Goal: Navigation & Orientation: Find specific page/section

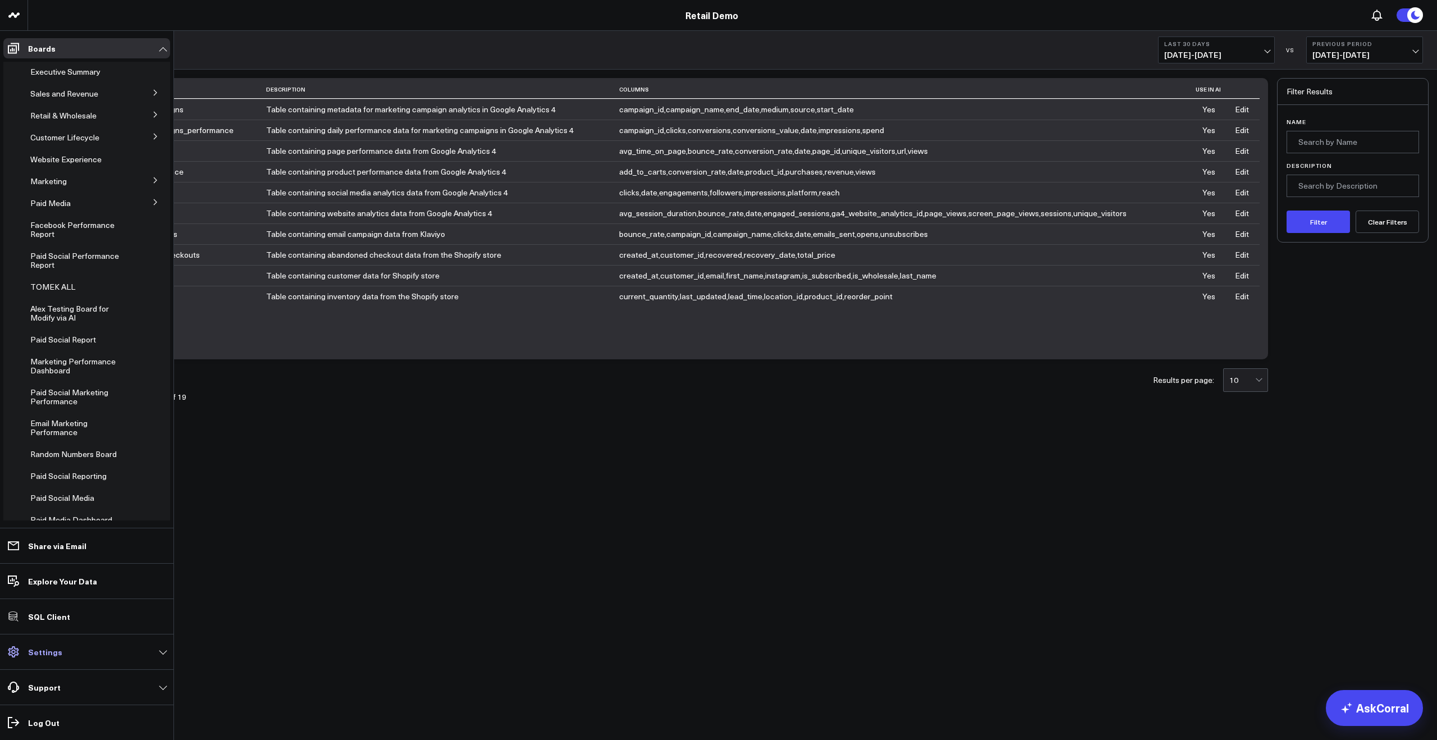
click at [48, 656] on p "Settings" at bounding box center [45, 651] width 34 height 9
click at [52, 647] on p "Settings" at bounding box center [45, 651] width 34 height 9
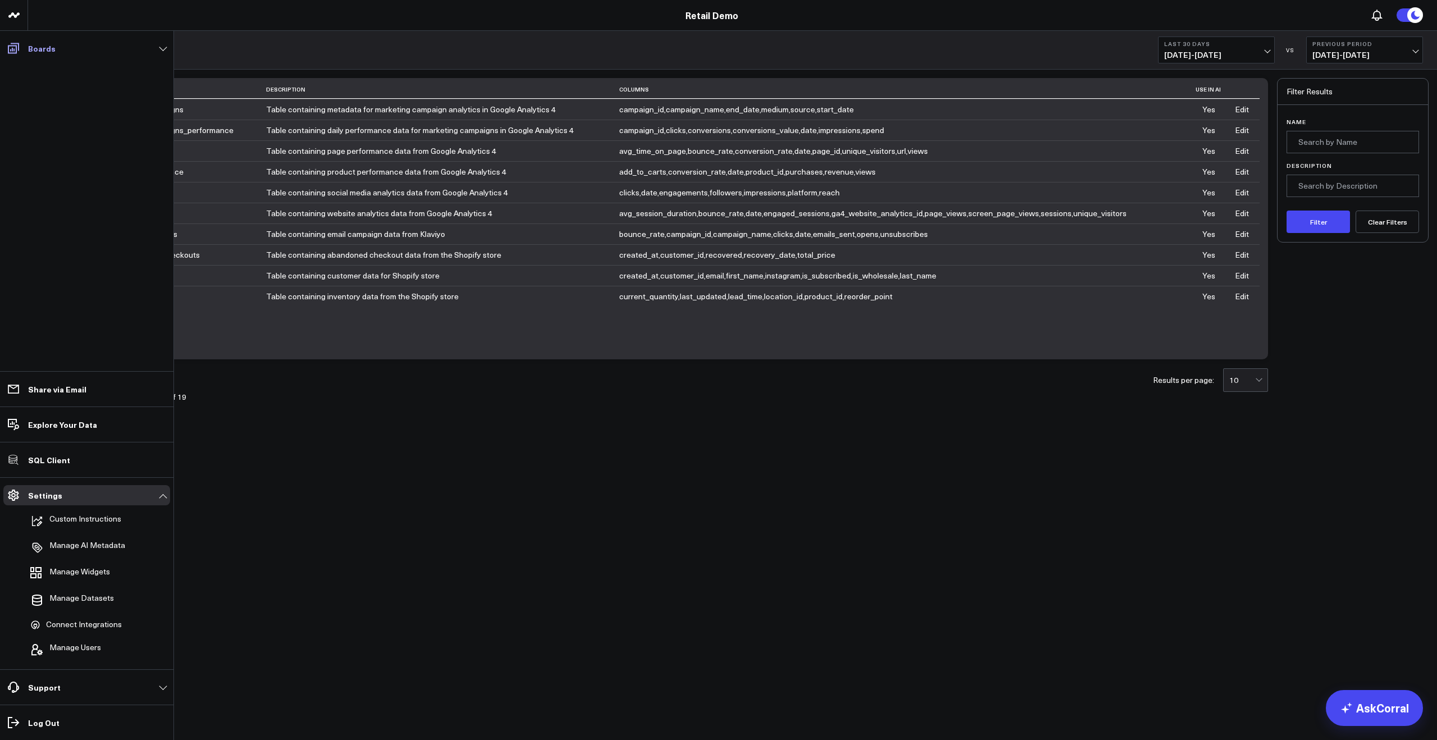
click at [51, 40] on link "Boards" at bounding box center [86, 48] width 167 height 20
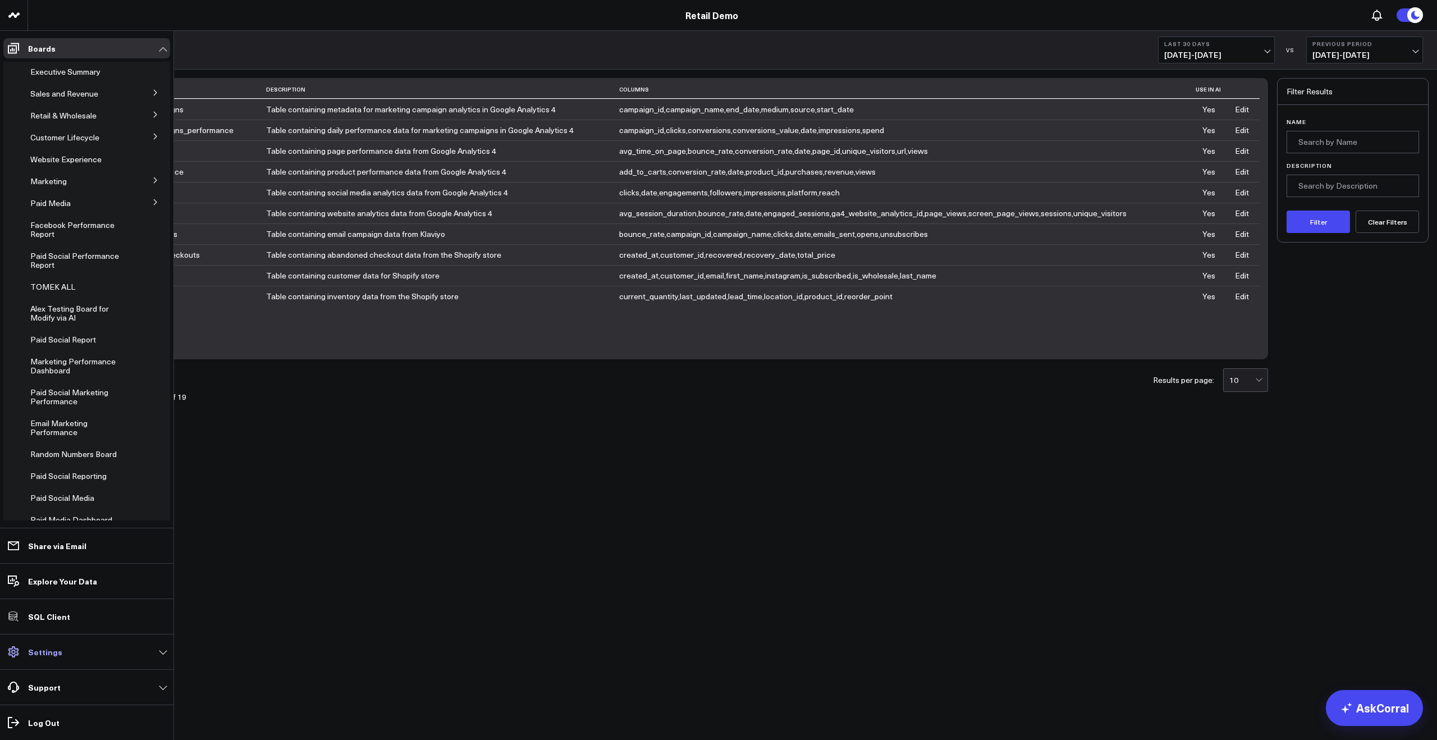
click at [50, 658] on link "Settings" at bounding box center [86, 652] width 167 height 20
click at [158, 53] on link "Boards" at bounding box center [86, 48] width 167 height 20
click at [115, 643] on link "Settings" at bounding box center [86, 652] width 167 height 20
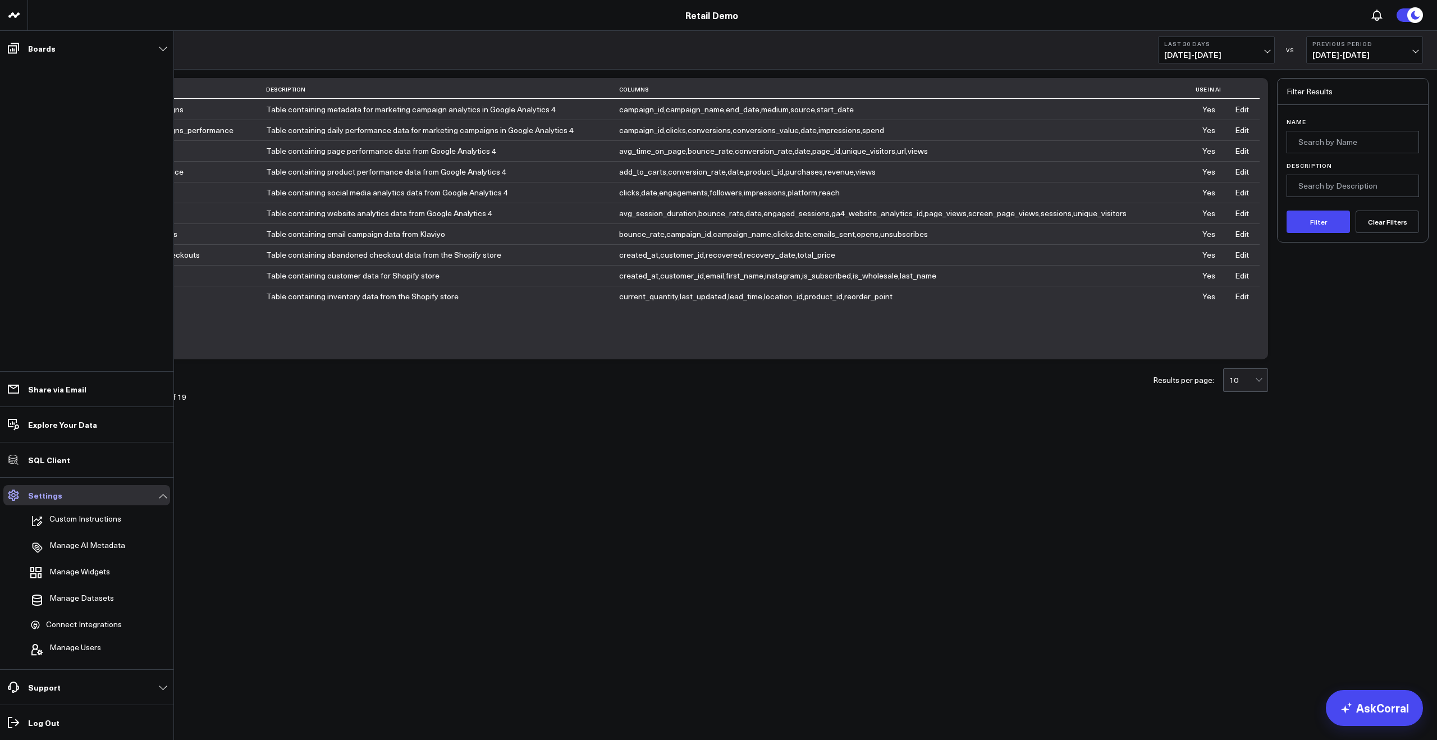
click at [91, 491] on link "Settings" at bounding box center [86, 495] width 167 height 20
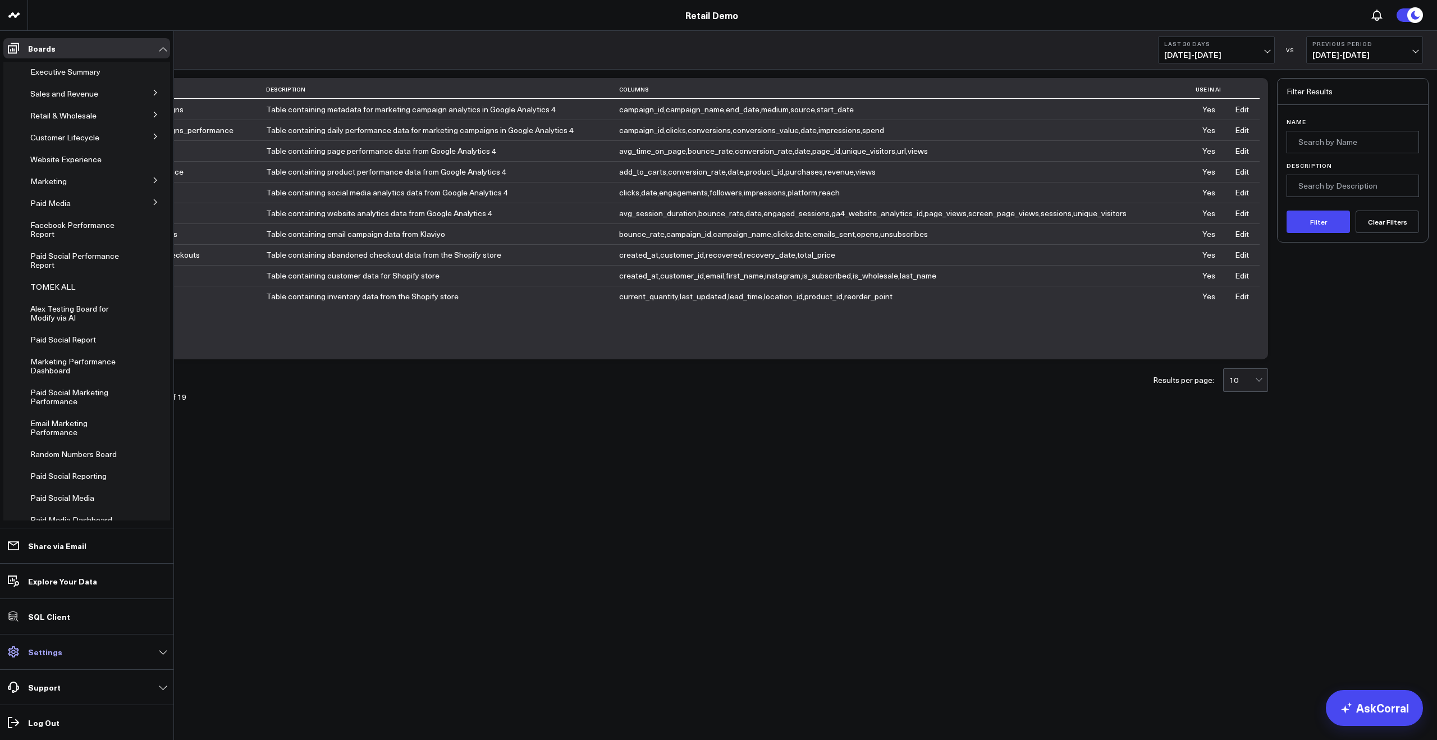
click at [68, 652] on link "Settings" at bounding box center [86, 652] width 167 height 20
click at [120, 673] on li "Support Request a Metric Provide Feedback Report a Bug Knowledge Base" at bounding box center [86, 686] width 173 height 35
click at [101, 685] on link "Support" at bounding box center [86, 687] width 167 height 20
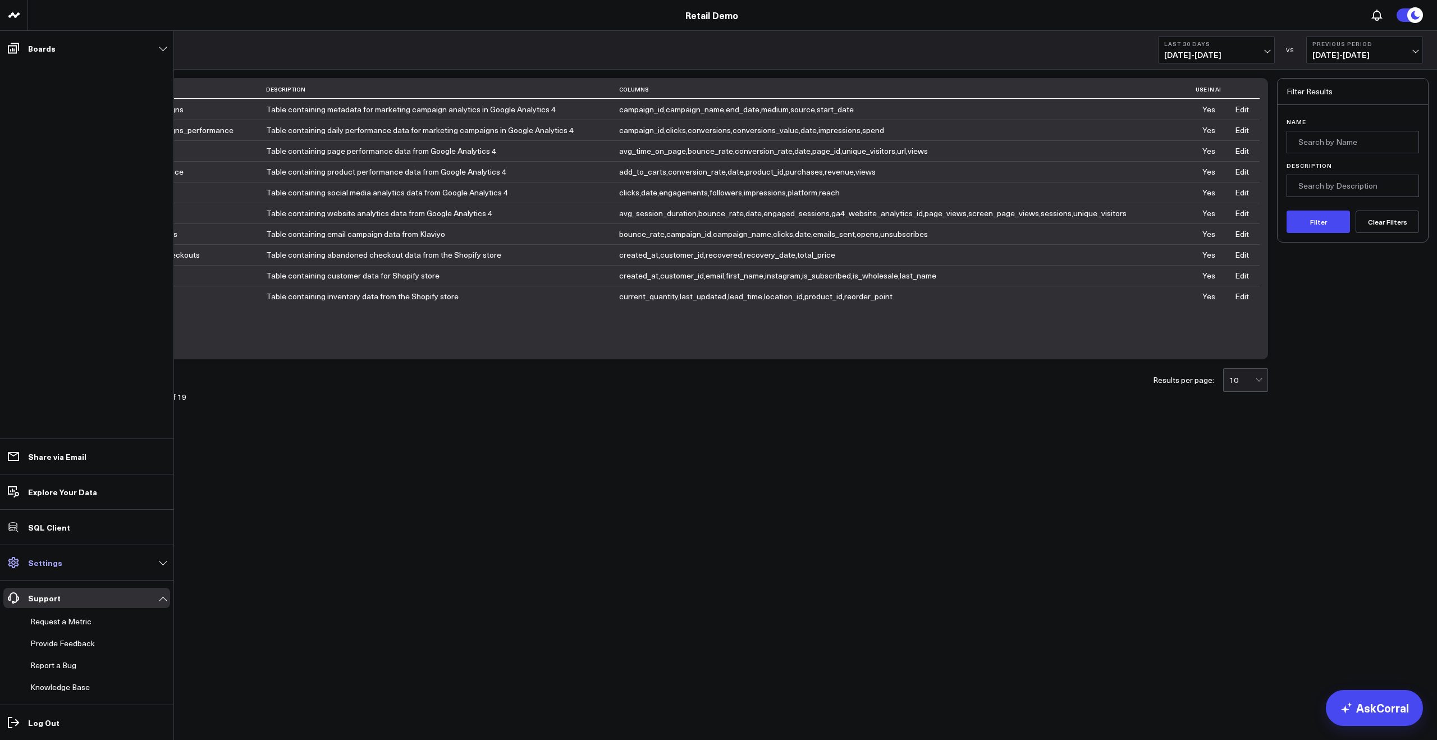
click at [85, 560] on link "Settings" at bounding box center [86, 563] width 167 height 20
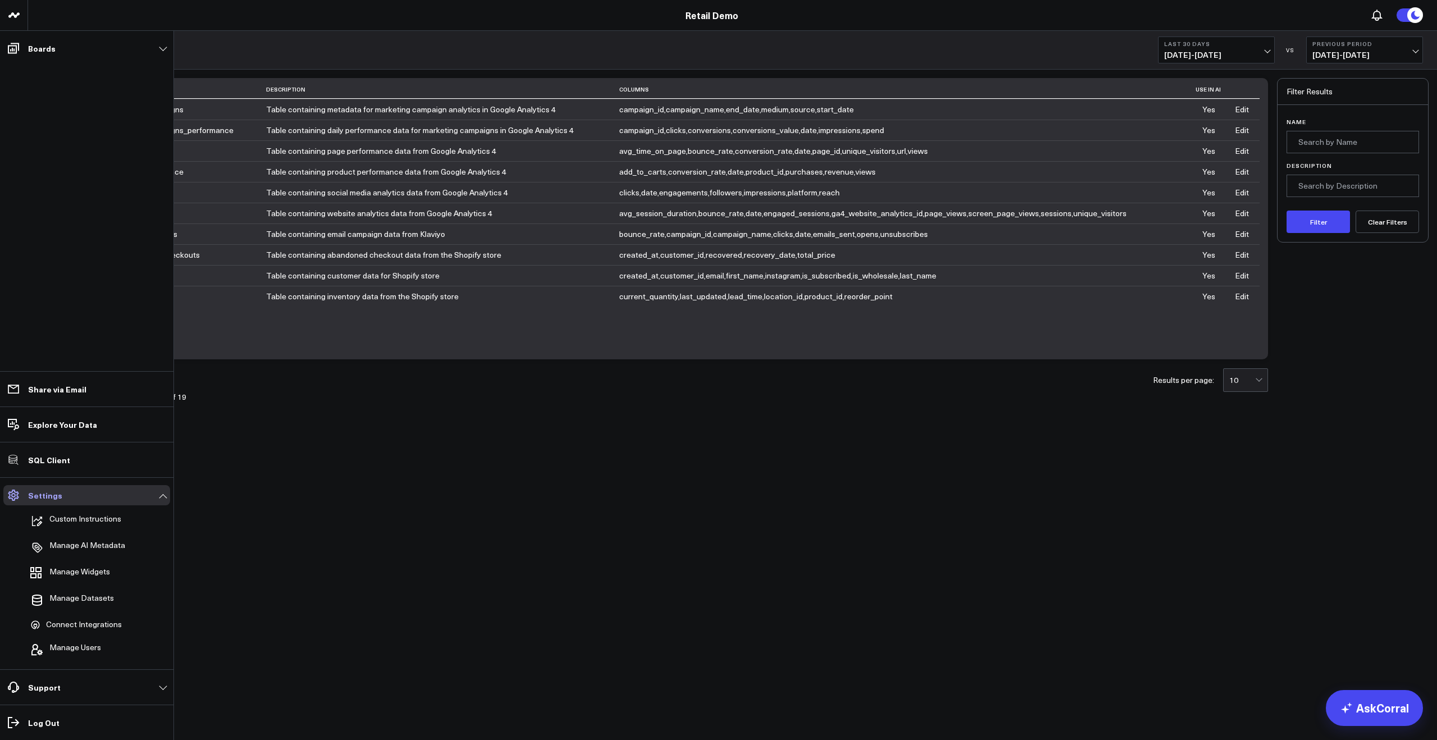
click at [61, 492] on link "Settings" at bounding box center [86, 495] width 167 height 20
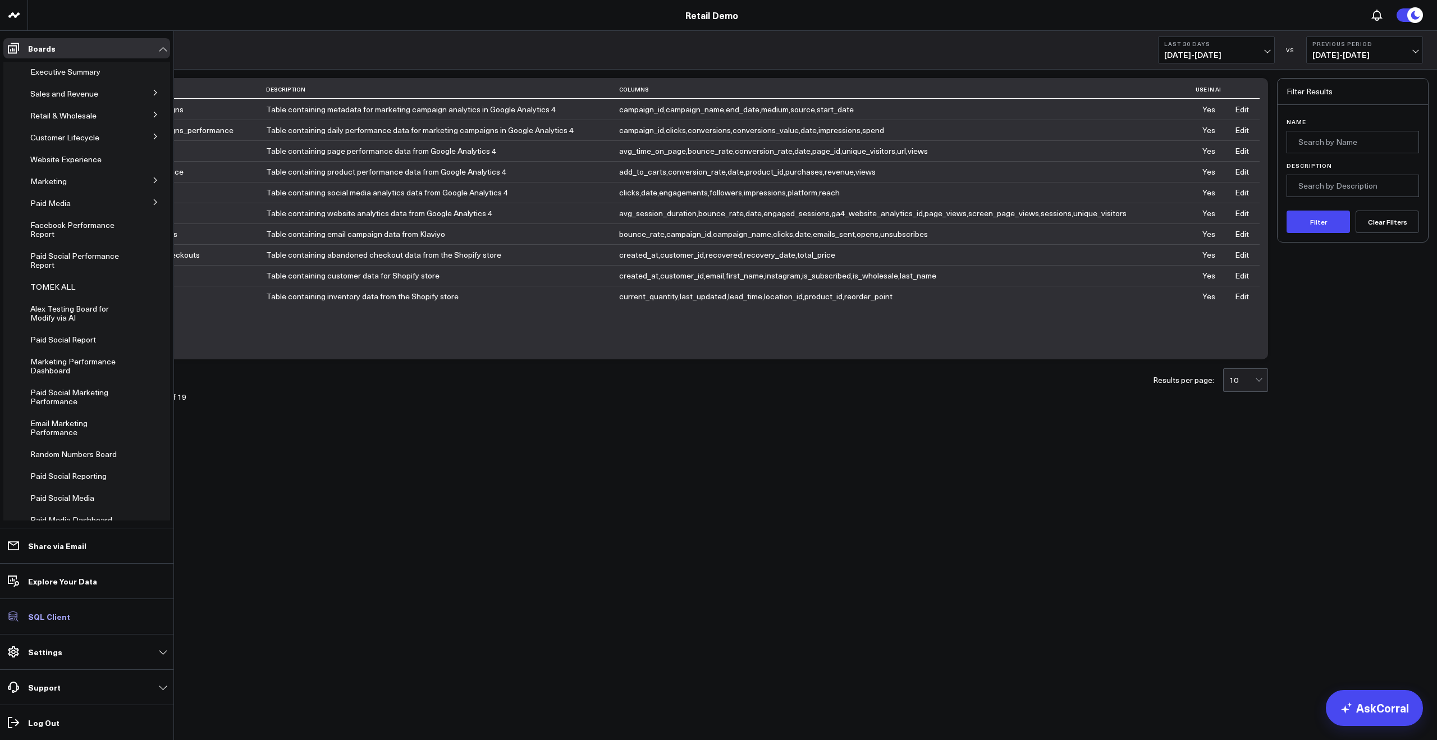
click at [38, 616] on p "SQL Client" at bounding box center [49, 616] width 42 height 9
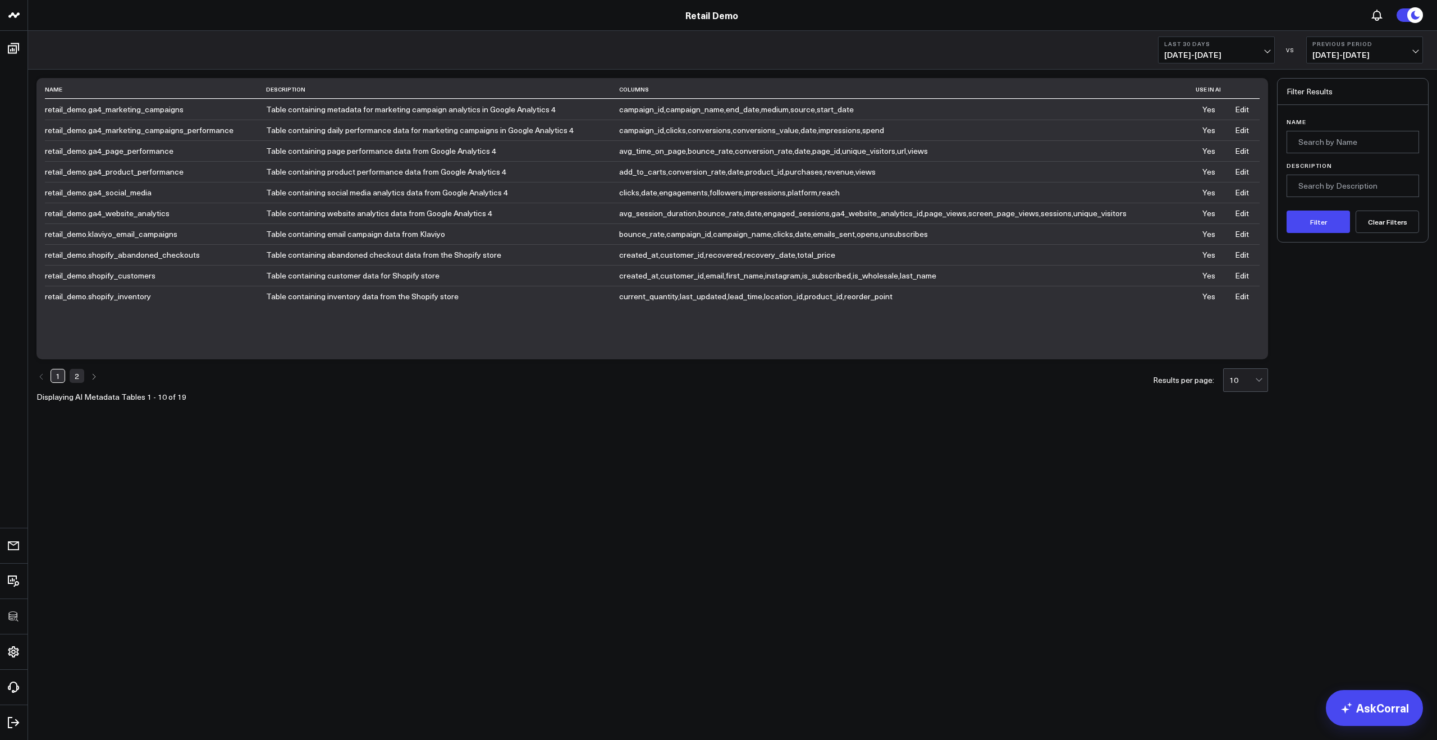
click at [83, 199] on td "retail_demo.ga4_social_media" at bounding box center [155, 192] width 221 height 21
click at [88, 193] on td "retail_demo.ga4_social_media" at bounding box center [155, 192] width 221 height 21
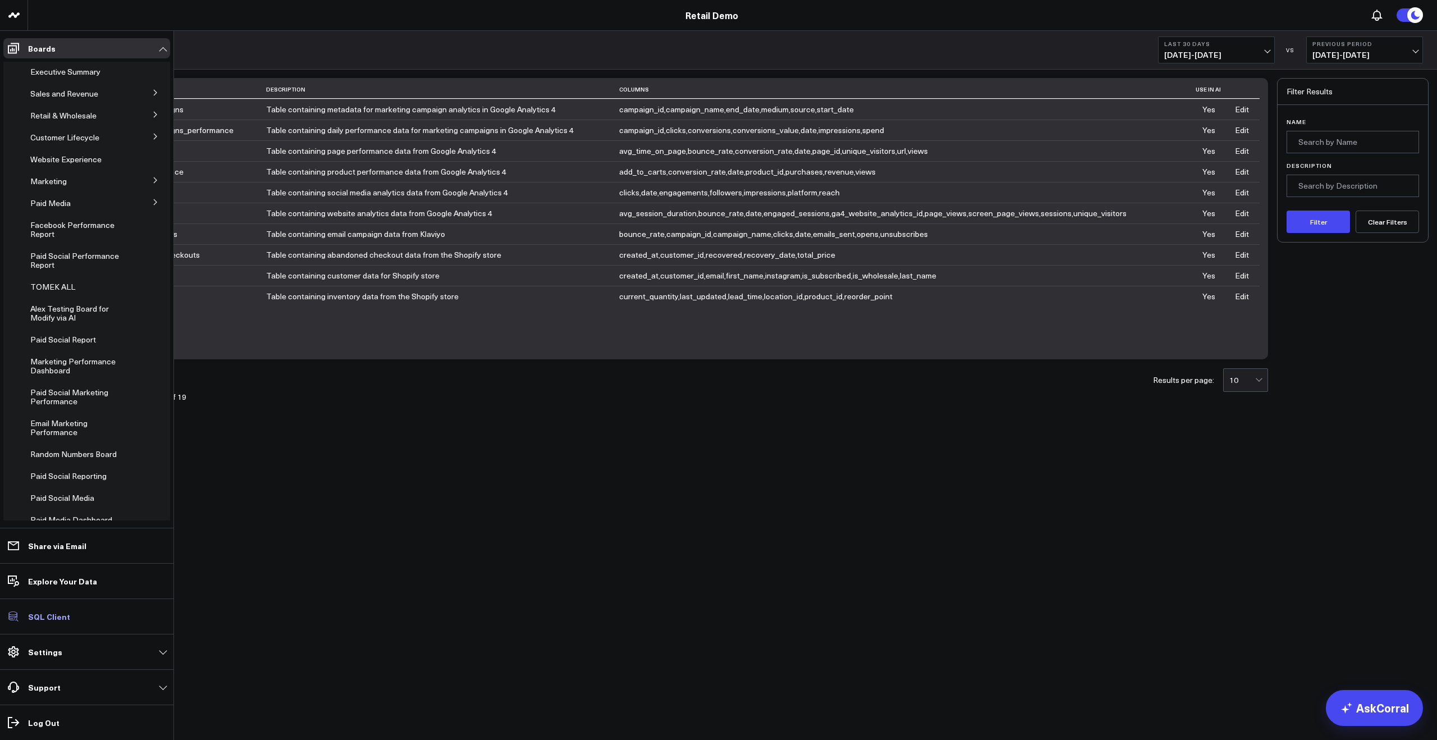
click at [41, 622] on link "SQL Client" at bounding box center [86, 616] width 167 height 20
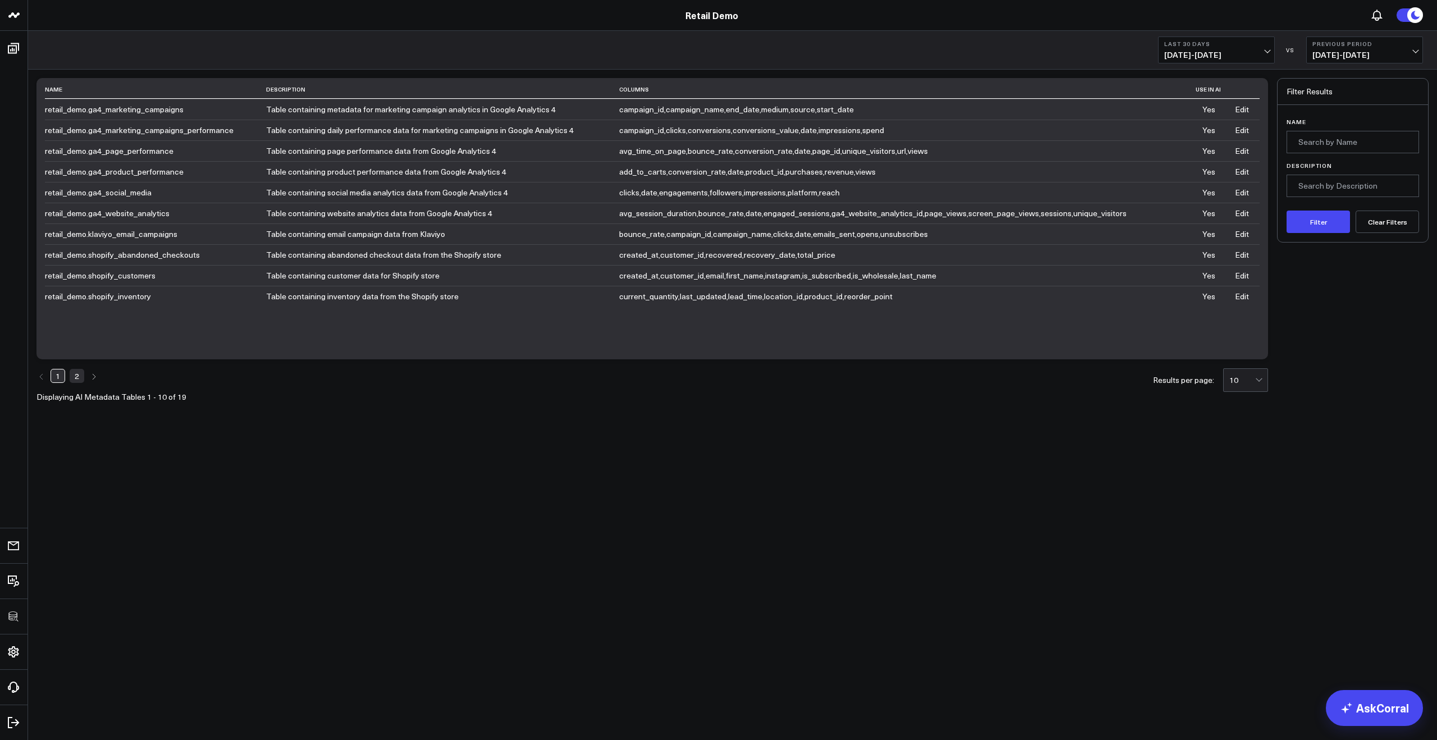
click at [153, 171] on td "retail_demo.ga4_product_performance" at bounding box center [155, 171] width 221 height 21
click at [1006, 225] on td "bounce_rate , campaign_id , campaign_name , clicks , date , emails_sent , opens…" at bounding box center [907, 233] width 576 height 21
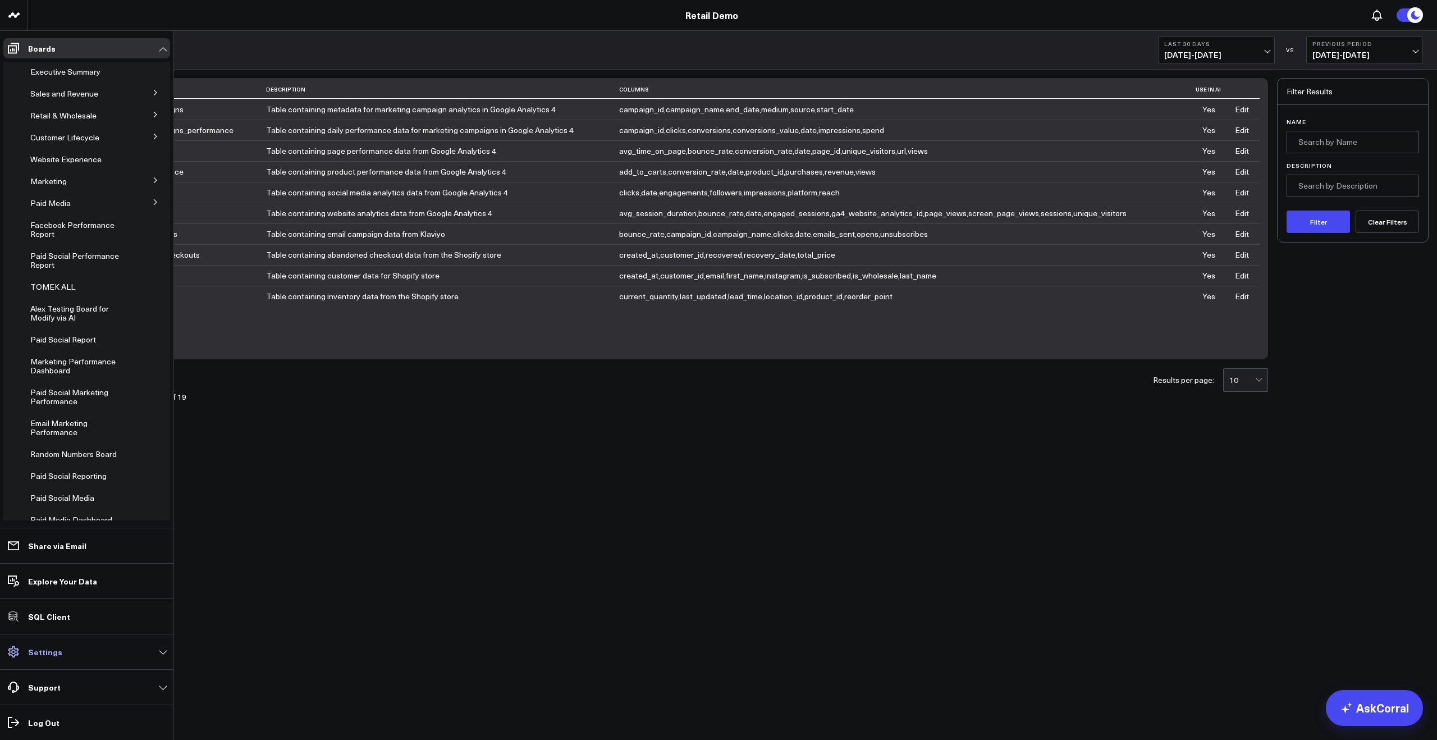
click at [45, 659] on link "Settings" at bounding box center [86, 652] width 167 height 20
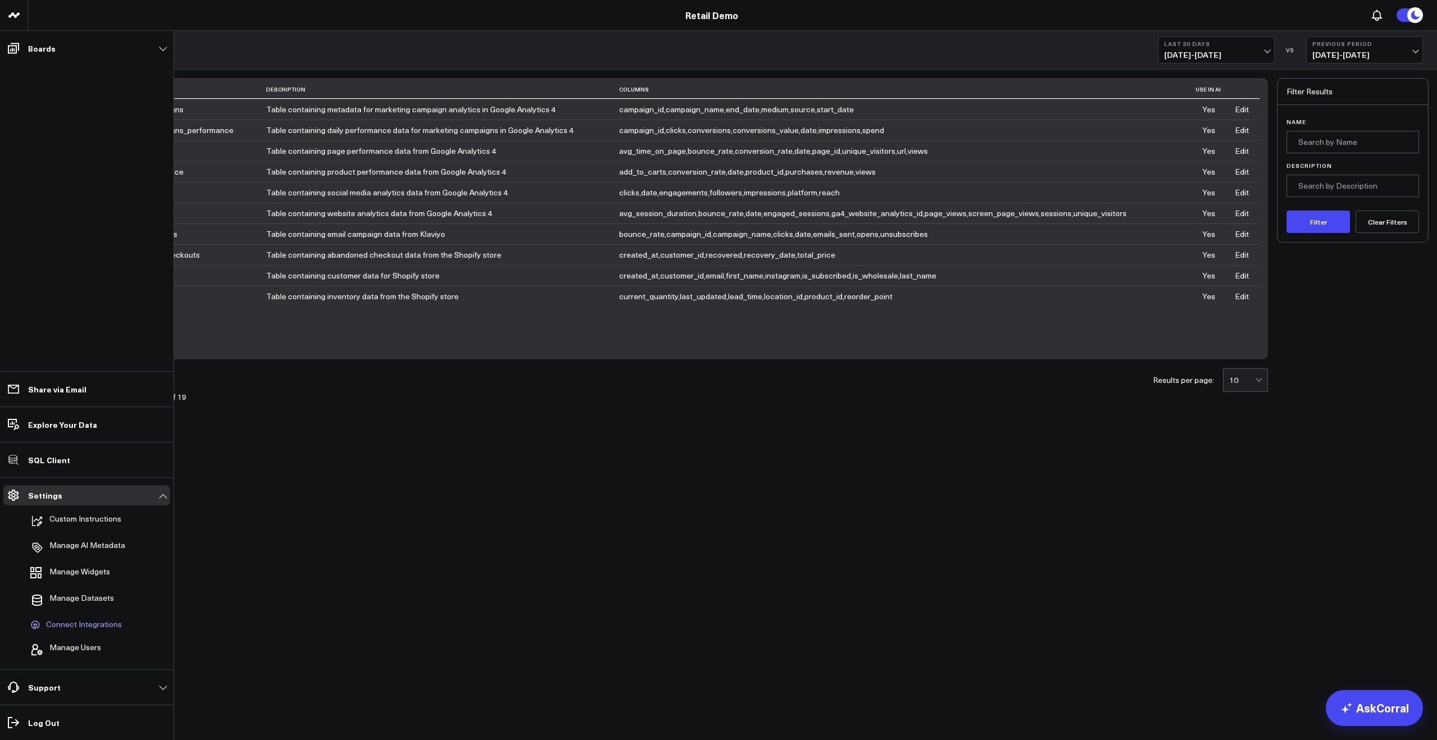
click at [86, 627] on span "Connect Integrations" at bounding box center [84, 625] width 76 height 10
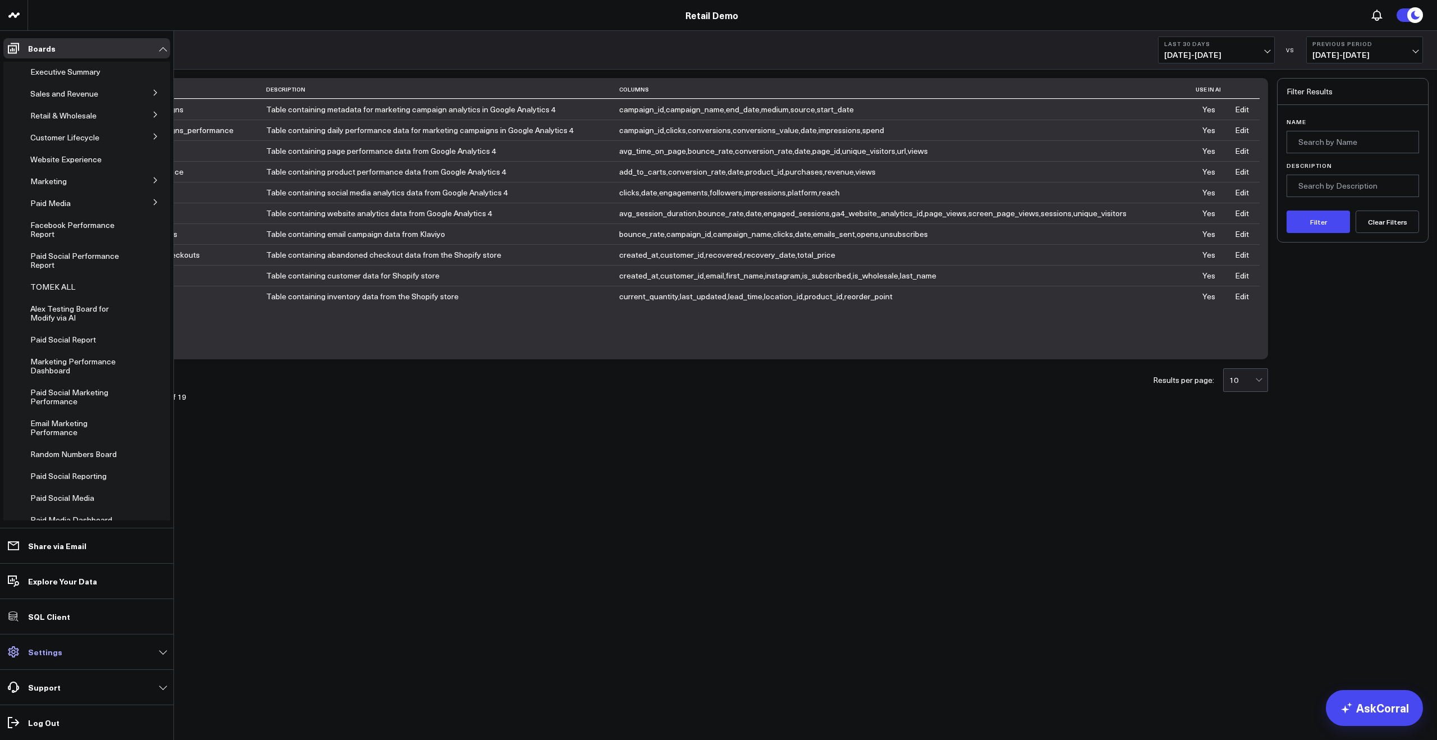
click at [51, 650] on p "Settings" at bounding box center [45, 651] width 34 height 9
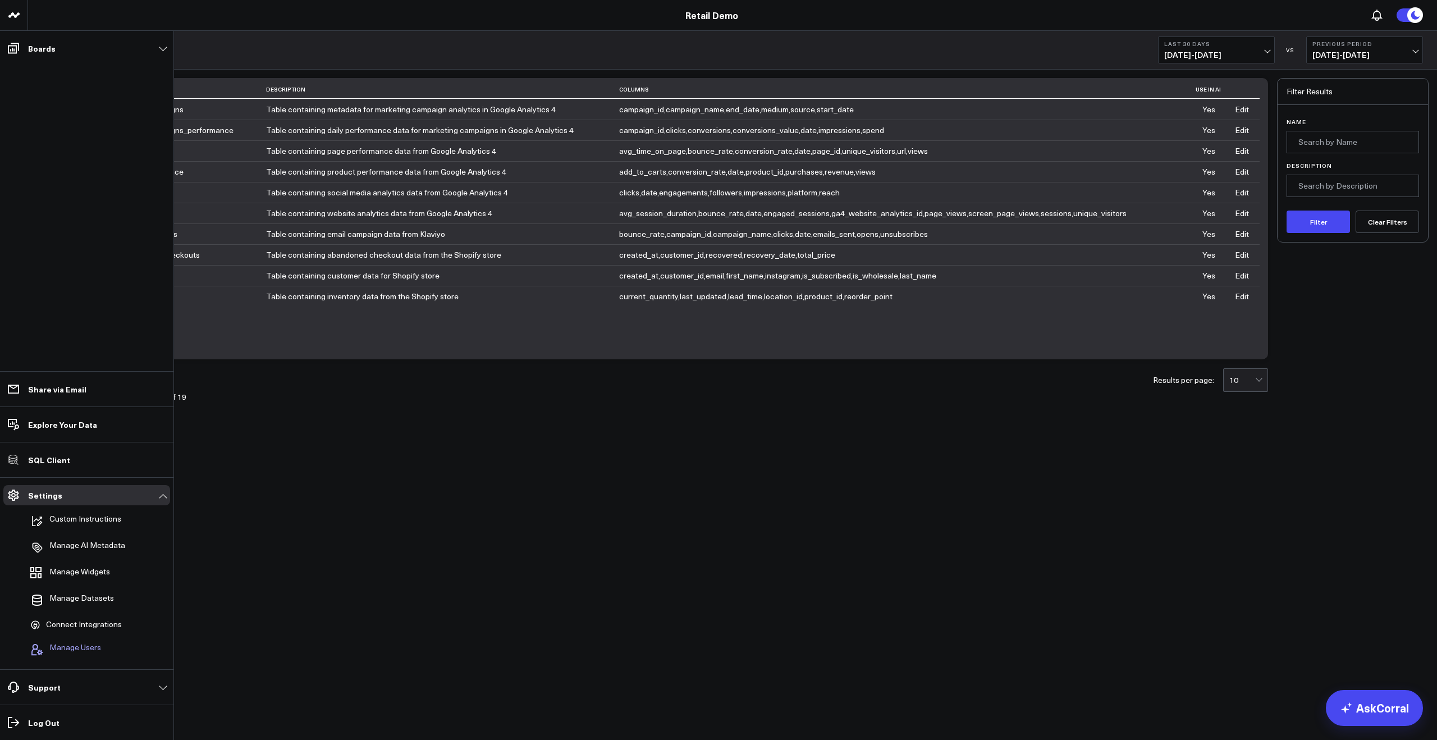
click at [53, 646] on span "Manage Users" at bounding box center [75, 649] width 52 height 13
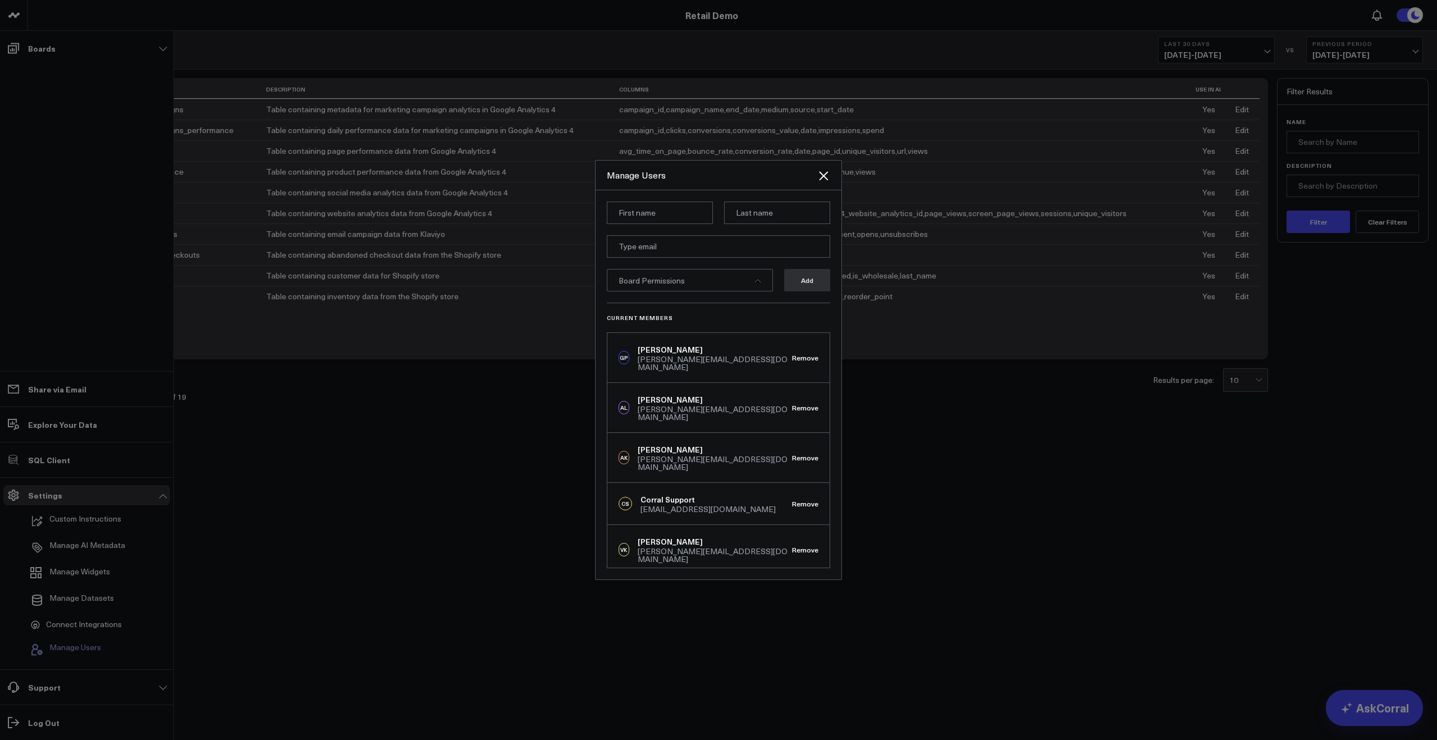
click at [53, 646] on div at bounding box center [718, 370] width 1437 height 740
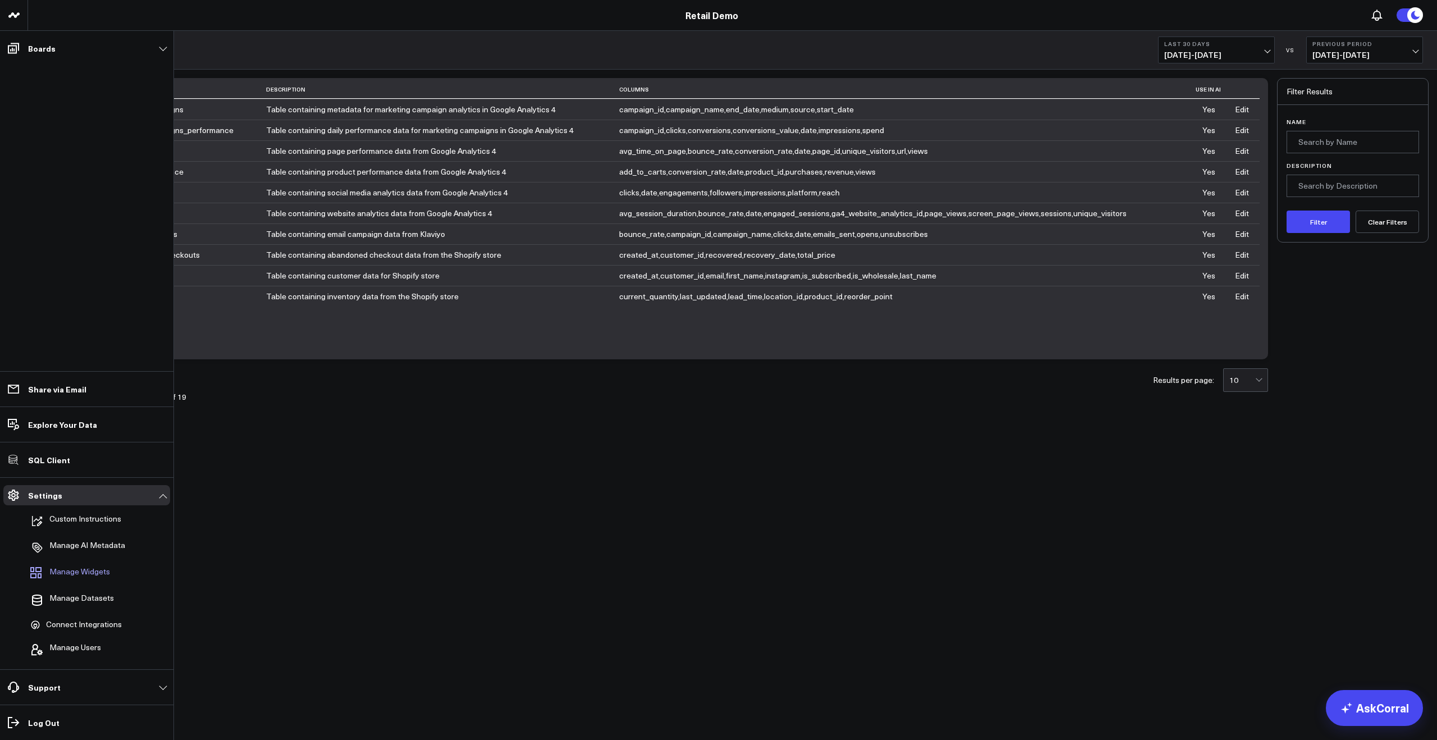
click at [71, 577] on span "Manage Widgets" at bounding box center [79, 573] width 61 height 13
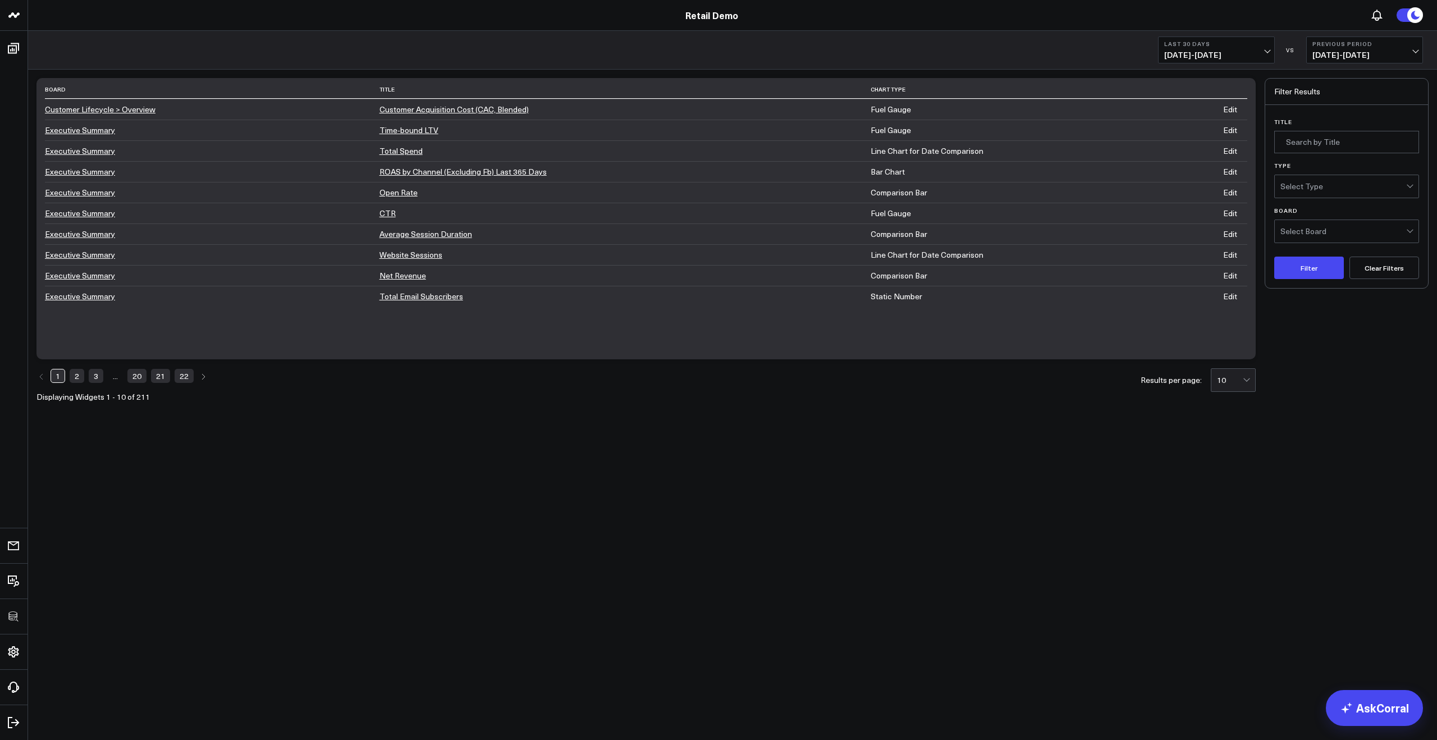
click at [1236, 108] on link "Edit" at bounding box center [1230, 109] width 14 height 11
click at [107, 114] on link "Customer Lifecycle > Overview" at bounding box center [100, 109] width 111 height 11
